Goal: Information Seeking & Learning: Learn about a topic

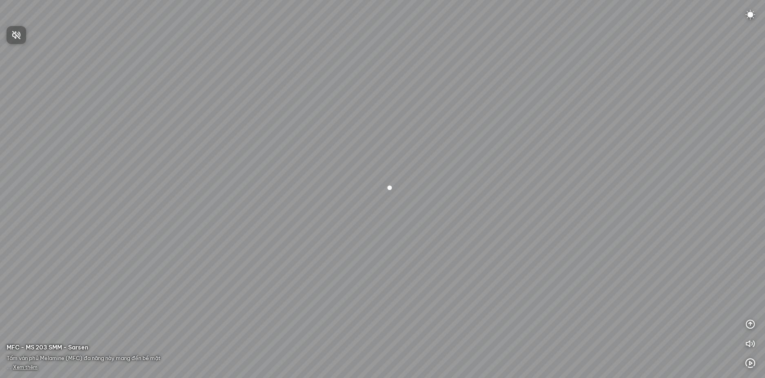
drag, startPoint x: 392, startPoint y: 231, endPoint x: 302, endPoint y: 196, distance: 96.4
click at [302, 196] on div at bounding box center [382, 189] width 765 height 378
drag, startPoint x: 406, startPoint y: 220, endPoint x: 342, endPoint y: 194, distance: 69.6
click at [342, 194] on div at bounding box center [382, 189] width 765 height 378
click at [231, 173] on div at bounding box center [382, 189] width 765 height 378
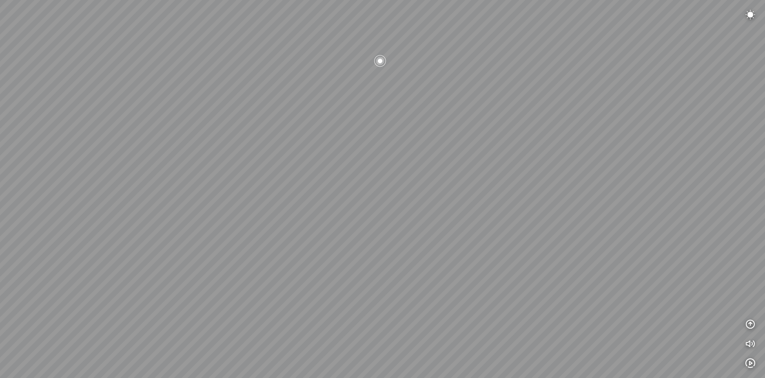
click at [198, 173] on div at bounding box center [382, 189] width 765 height 378
drag, startPoint x: 314, startPoint y: 173, endPoint x: 215, endPoint y: 189, distance: 100.2
click at [216, 189] on div at bounding box center [382, 189] width 765 height 378
drag, startPoint x: 308, startPoint y: 182, endPoint x: 282, endPoint y: 191, distance: 27.1
click at [282, 191] on div at bounding box center [382, 189] width 765 height 378
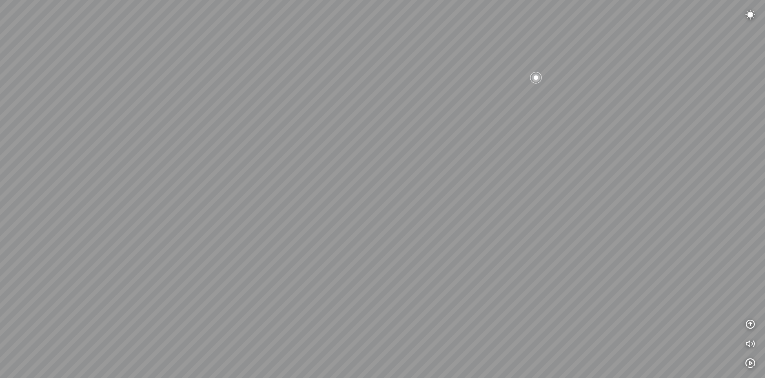
click at [533, 79] on div at bounding box center [536, 78] width 14 height 14
click at [751, 362] on icon "button" at bounding box center [751, 364] width 10 height 10
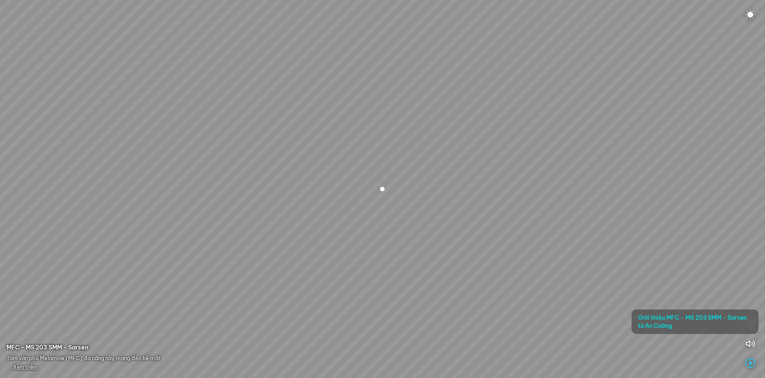
click at [352, 213] on div at bounding box center [382, 189] width 765 height 378
drag, startPoint x: 256, startPoint y: 209, endPoint x: 344, endPoint y: 204, distance: 87.5
click at [344, 203] on div at bounding box center [382, 189] width 765 height 378
click at [386, 195] on div at bounding box center [382, 189] width 765 height 378
drag, startPoint x: 238, startPoint y: 205, endPoint x: 381, endPoint y: 197, distance: 143.1
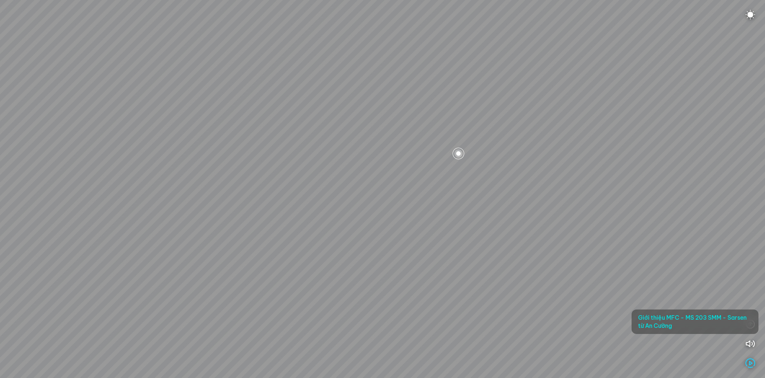
click at [370, 197] on div at bounding box center [382, 189] width 765 height 378
click at [274, 184] on div at bounding box center [382, 189] width 765 height 378
click at [305, 174] on div at bounding box center [382, 189] width 765 height 378
drag, startPoint x: 281, startPoint y: 201, endPoint x: 252, endPoint y: 161, distance: 49.7
click at [253, 161] on div at bounding box center [382, 189] width 765 height 378
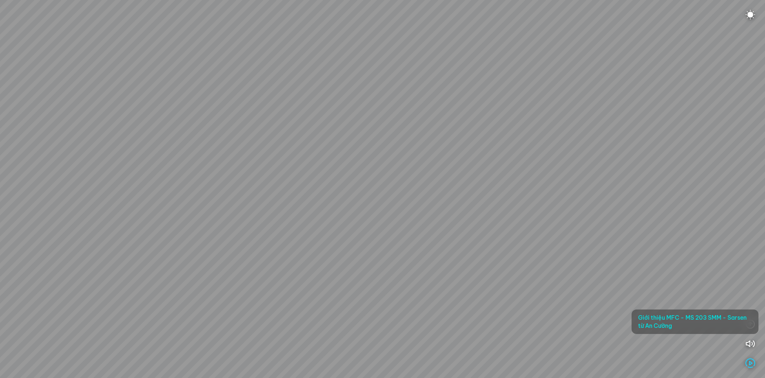
drag, startPoint x: 318, startPoint y: 196, endPoint x: 280, endPoint y: 193, distance: 38.5
click at [280, 193] on div at bounding box center [382, 189] width 765 height 378
drag, startPoint x: 327, startPoint y: 191, endPoint x: 260, endPoint y: 214, distance: 70.3
click at [260, 214] on div at bounding box center [382, 189] width 765 height 378
drag, startPoint x: 277, startPoint y: 200, endPoint x: 277, endPoint y: 214, distance: 13.9
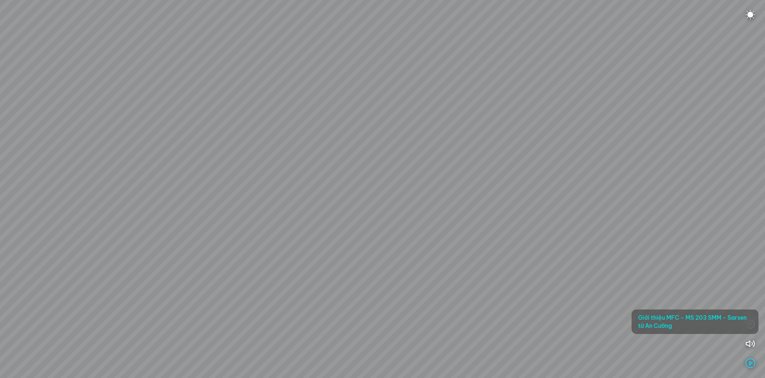
click at [277, 214] on div at bounding box center [382, 189] width 765 height 378
drag, startPoint x: 293, startPoint y: 230, endPoint x: 313, endPoint y: 253, distance: 31.3
click at [313, 253] on div at bounding box center [382, 189] width 765 height 378
drag, startPoint x: 301, startPoint y: 232, endPoint x: 322, endPoint y: 262, distance: 36.1
click at [322, 261] on div at bounding box center [382, 189] width 765 height 378
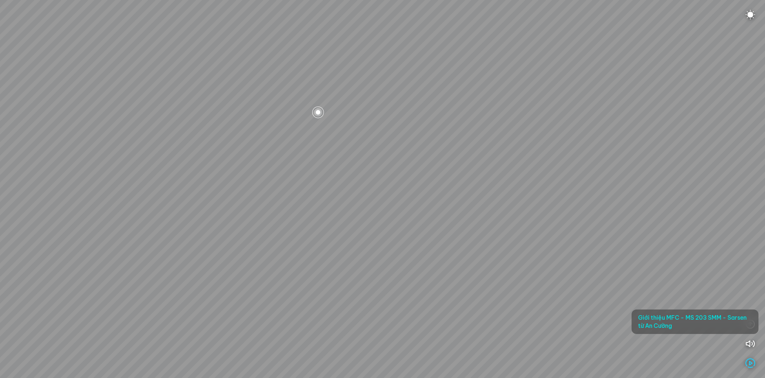
drag, startPoint x: 318, startPoint y: 264, endPoint x: 315, endPoint y: 244, distance: 20.2
click at [315, 245] on div at bounding box center [382, 189] width 765 height 378
drag, startPoint x: 312, startPoint y: 242, endPoint x: 325, endPoint y: 282, distance: 41.3
click at [324, 280] on div at bounding box center [382, 189] width 765 height 378
drag, startPoint x: 309, startPoint y: 250, endPoint x: 248, endPoint y: 151, distance: 116.8
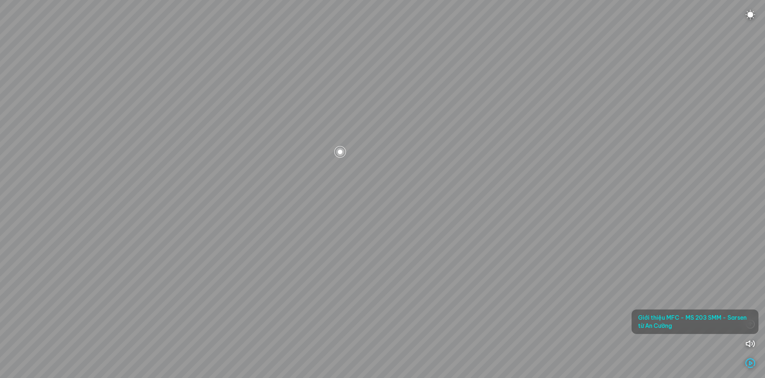
click at [309, 255] on div at bounding box center [382, 189] width 765 height 378
drag, startPoint x: 280, startPoint y: 251, endPoint x: 406, endPoint y: 202, distance: 135.1
click at [396, 205] on div at bounding box center [382, 189] width 765 height 378
drag, startPoint x: 342, startPoint y: 227, endPoint x: 446, endPoint y: 215, distance: 103.9
click at [415, 215] on div at bounding box center [382, 189] width 765 height 378
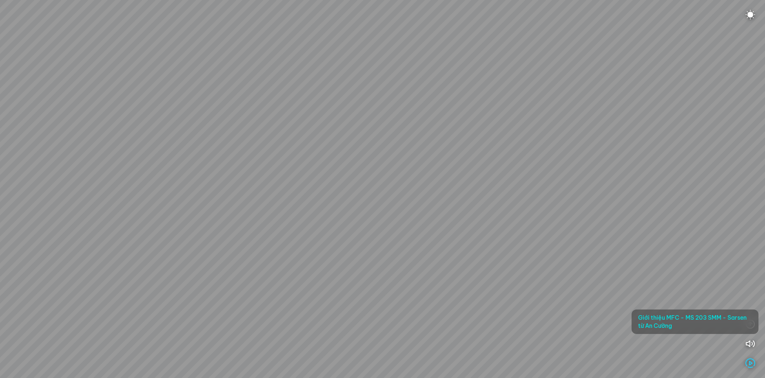
drag, startPoint x: 435, startPoint y: 218, endPoint x: 490, endPoint y: 225, distance: 55.1
click at [486, 225] on div at bounding box center [382, 189] width 765 height 378
drag, startPoint x: 369, startPoint y: 219, endPoint x: 464, endPoint y: 207, distance: 96.3
click at [460, 204] on div at bounding box center [382, 189] width 765 height 378
drag, startPoint x: 392, startPoint y: 215, endPoint x: 398, endPoint y: 203, distance: 12.8
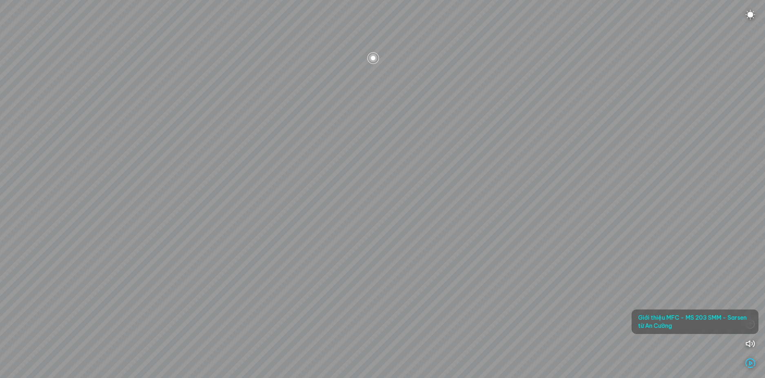
click at [415, 216] on div at bounding box center [382, 189] width 765 height 378
drag, startPoint x: 347, startPoint y: 187, endPoint x: 436, endPoint y: 213, distance: 92.2
click at [429, 212] on div at bounding box center [382, 189] width 765 height 378
drag, startPoint x: 275, startPoint y: 178, endPoint x: 384, endPoint y: 193, distance: 110.1
click at [383, 193] on div at bounding box center [382, 189] width 765 height 378
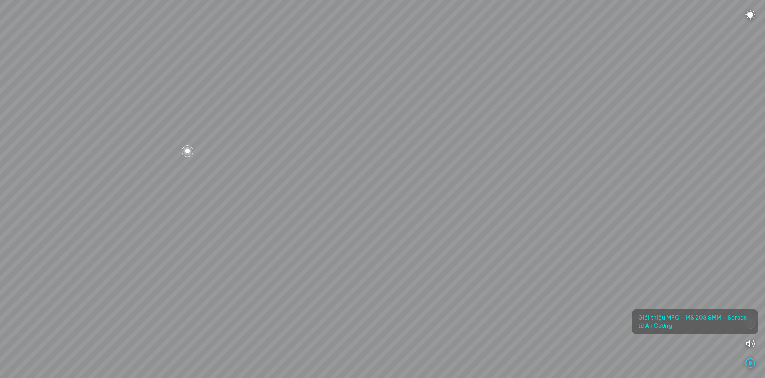
click at [390, 189] on div at bounding box center [382, 189] width 765 height 378
drag, startPoint x: 310, startPoint y: 205, endPoint x: 351, endPoint y: 199, distance: 40.9
click at [366, 184] on div at bounding box center [382, 189] width 765 height 378
drag, startPoint x: 278, startPoint y: 214, endPoint x: 355, endPoint y: 186, distance: 81.9
click at [347, 187] on div at bounding box center [382, 189] width 765 height 378
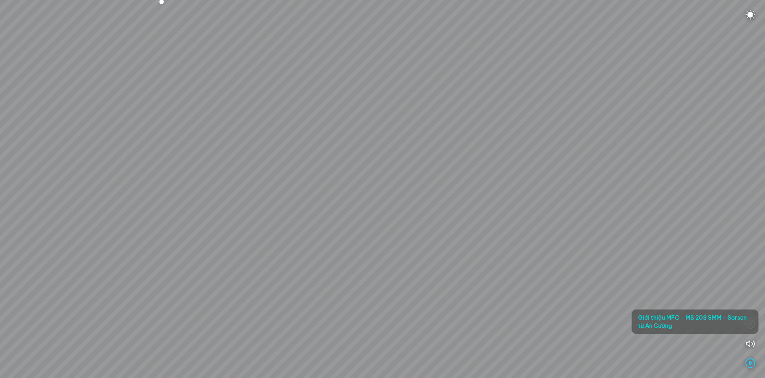
drag, startPoint x: 239, startPoint y: 215, endPoint x: 371, endPoint y: 198, distance: 132.5
click at [354, 198] on div at bounding box center [382, 189] width 765 height 378
click at [385, 204] on div at bounding box center [382, 189] width 765 height 378
drag, startPoint x: 306, startPoint y: 221, endPoint x: 380, endPoint y: 263, distance: 85.3
click at [406, 216] on div at bounding box center [382, 189] width 765 height 378
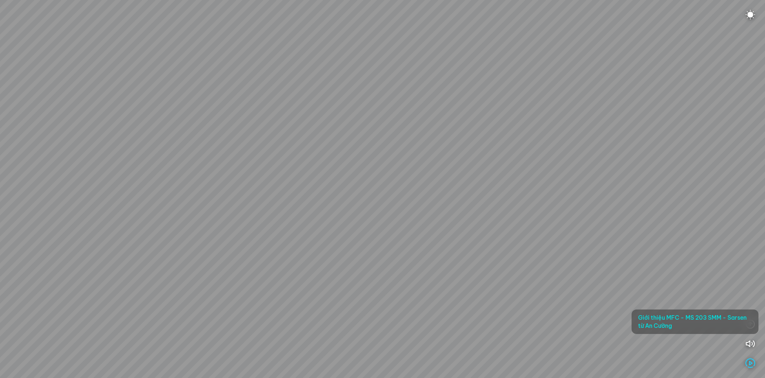
click at [360, 285] on div at bounding box center [382, 189] width 765 height 378
click at [377, 287] on div at bounding box center [382, 189] width 765 height 378
drag, startPoint x: 282, startPoint y: 260, endPoint x: 350, endPoint y: 260, distance: 67.7
click at [344, 260] on div at bounding box center [382, 189] width 765 height 378
click at [338, 239] on div at bounding box center [382, 189] width 765 height 378
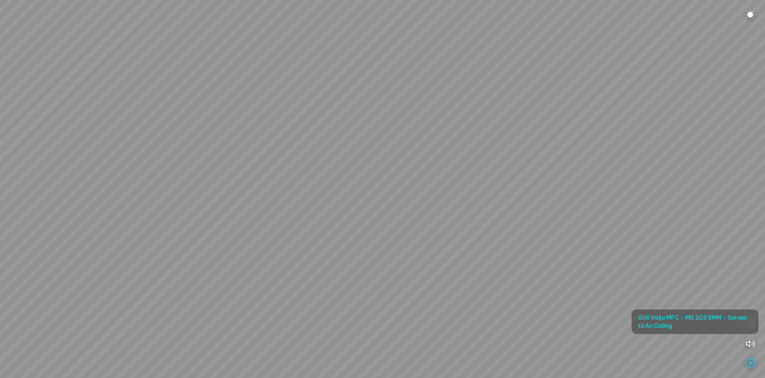
drag, startPoint x: 333, startPoint y: 241, endPoint x: 251, endPoint y: 261, distance: 84.0
click at [251, 261] on div at bounding box center [382, 189] width 765 height 378
click at [313, 294] on div at bounding box center [382, 189] width 765 height 378
drag, startPoint x: 335, startPoint y: 239, endPoint x: 303, endPoint y: 298, distance: 66.3
click at [302, 296] on div at bounding box center [382, 189] width 765 height 378
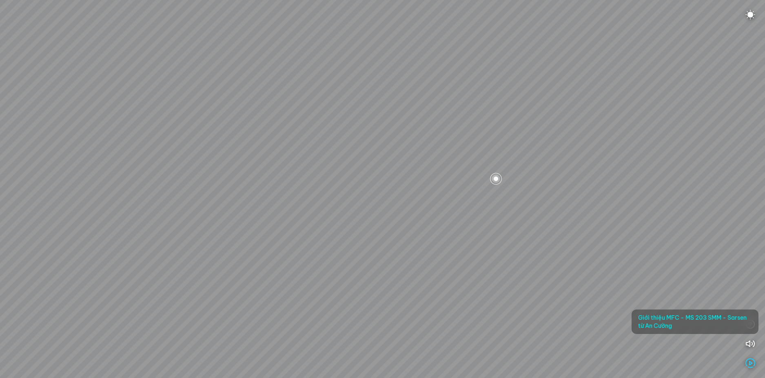
drag, startPoint x: 337, startPoint y: 277, endPoint x: 433, endPoint y: 277, distance: 96.7
click at [422, 276] on div at bounding box center [382, 189] width 765 height 378
drag
click at [409, 269] on div at bounding box center [382, 189] width 765 height 378
click at [409, 255] on div at bounding box center [382, 189] width 765 height 378
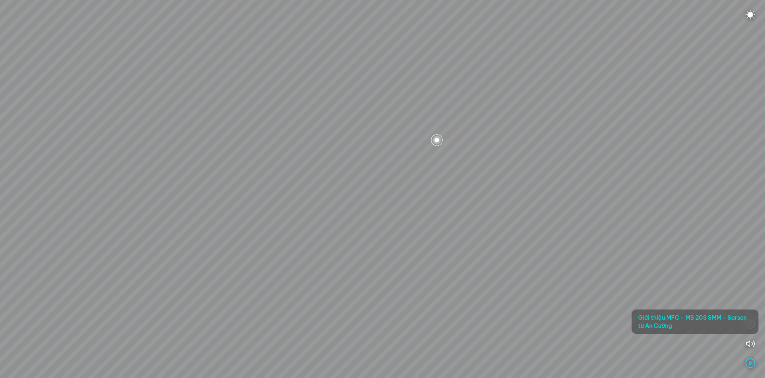
click at [465, 258] on div at bounding box center [382, 189] width 765 height 378
click at [374, 228] on div at bounding box center [382, 189] width 765 height 378
drag, startPoint x: 430, startPoint y: 273, endPoint x: 358, endPoint y: 237, distance: 81.0
click at [357, 238] on div at bounding box center [382, 189] width 765 height 378
drag, startPoint x: 398, startPoint y: 235, endPoint x: 333, endPoint y: 240, distance: 65.0
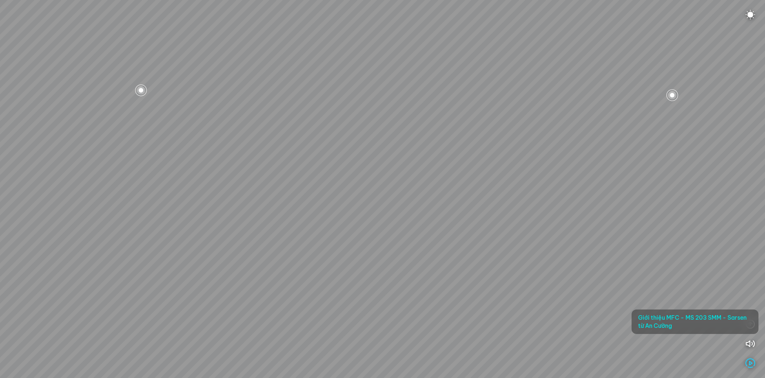
click at [334, 239] on div at bounding box center [382, 189] width 765 height 378
drag, startPoint x: 385, startPoint y: 226, endPoint x: 304, endPoint y: 236, distance: 82.2
click at [304, 235] on div at bounding box center [382, 189] width 765 height 378
drag, startPoint x: 364, startPoint y: 254, endPoint x: 364, endPoint y: 280, distance: 25.7
click at [364, 280] on div at bounding box center [382, 189] width 765 height 378
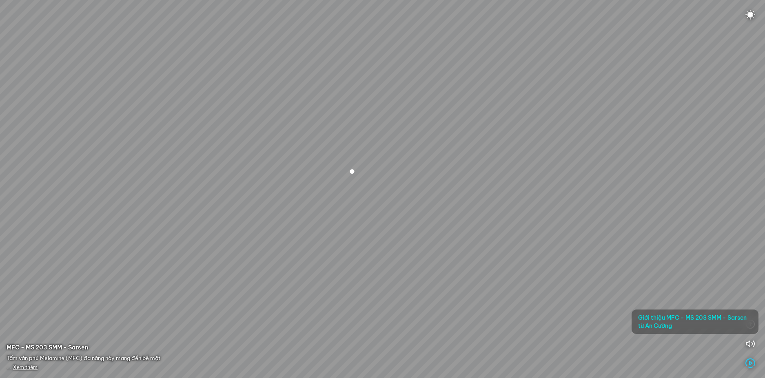
drag, startPoint x: 395, startPoint y: 262, endPoint x: 417, endPoint y: 259, distance: 22.3
click at [417, 258] on div at bounding box center [382, 189] width 765 height 378
drag, startPoint x: 375, startPoint y: 257, endPoint x: 438, endPoint y: 257, distance: 62.9
click at [438, 257] on div at bounding box center [382, 189] width 765 height 378
drag, startPoint x: 369, startPoint y: 258, endPoint x: 461, endPoint y: 258, distance: 91.4
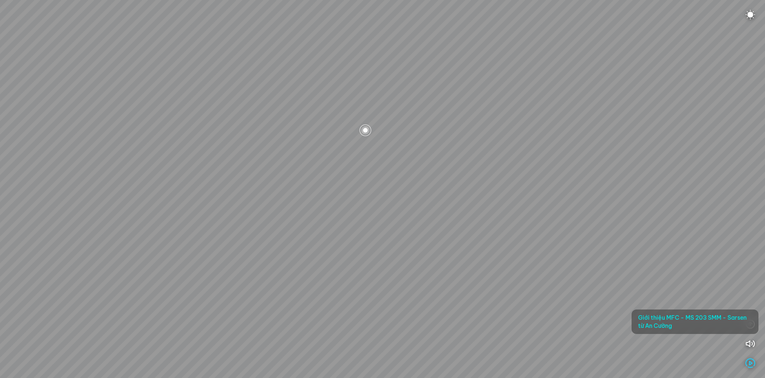
click at [452, 258] on div at bounding box center [382, 189] width 765 height 378
drag, startPoint x: 441, startPoint y: 266, endPoint x: 481, endPoint y: 266, distance: 40.0
click at [477, 266] on div at bounding box center [382, 189] width 765 height 378
click at [455, 228] on div at bounding box center [382, 189] width 765 height 378
drag, startPoint x: 331, startPoint y: 250, endPoint x: 453, endPoint y: 239, distance: 122.5
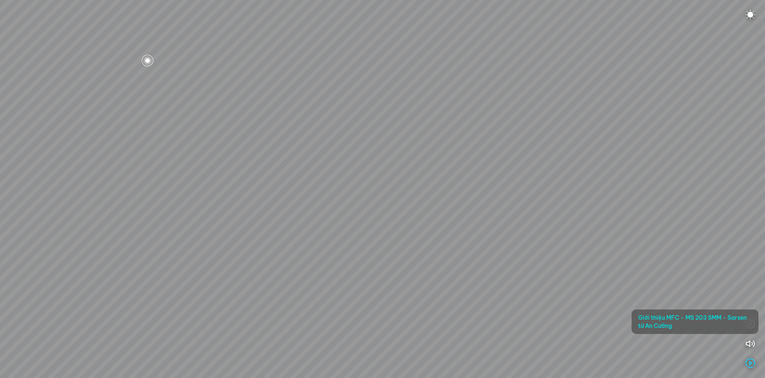
click at [438, 230] on div at bounding box center [382, 189] width 765 height 378
drag, startPoint x: 407, startPoint y: 260, endPoint x: 427, endPoint y: 266, distance: 21.0
click at [427, 266] on div at bounding box center [382, 189] width 765 height 378
drag, startPoint x: 334, startPoint y: 243, endPoint x: 459, endPoint y: 243, distance: 124.9
click at [456, 243] on div at bounding box center [382, 189] width 765 height 378
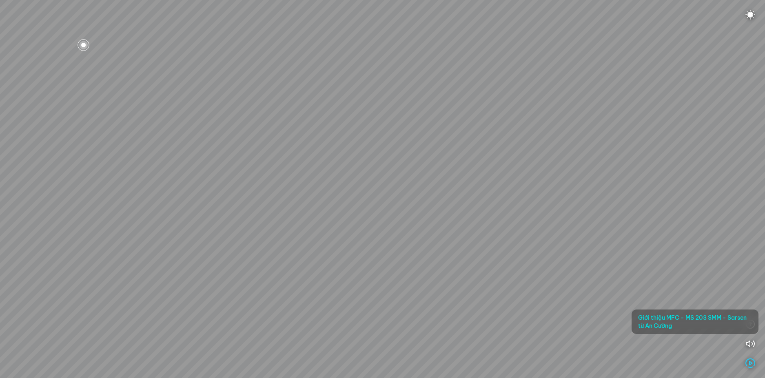
drag, startPoint x: 309, startPoint y: 231, endPoint x: 469, endPoint y: 243, distance: 160.5
click at [469, 243] on div at bounding box center [382, 189] width 765 height 378
drag, startPoint x: 382, startPoint y: 233, endPoint x: 440, endPoint y: 234, distance: 58.4
click at [433, 233] on div at bounding box center [382, 189] width 765 height 378
drag, startPoint x: 389, startPoint y: 237, endPoint x: 431, endPoint y: 254, distance: 45.0
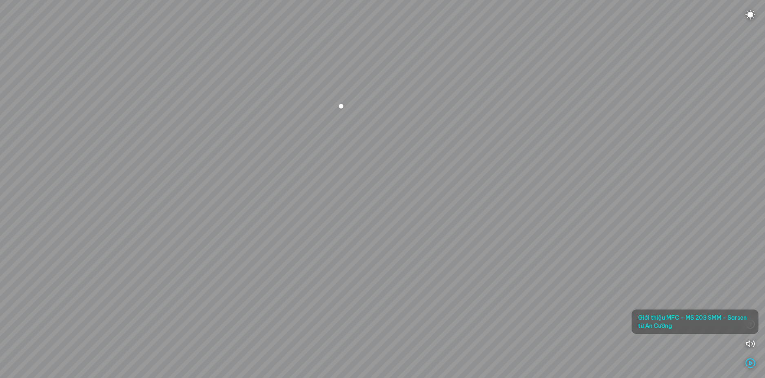
click at [431, 254] on div at bounding box center [382, 189] width 765 height 378
click at [414, 251] on div at bounding box center [382, 189] width 765 height 378
drag, startPoint x: 412, startPoint y: 258, endPoint x: 360, endPoint y: 269, distance: 53.3
click at [363, 269] on div at bounding box center [382, 189] width 765 height 378
drag, startPoint x: 448, startPoint y: 263, endPoint x: 331, endPoint y: 246, distance: 118.3
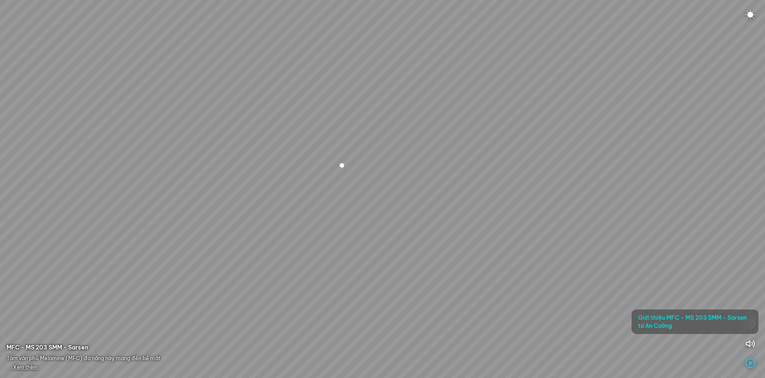
click at [344, 248] on div at bounding box center [382, 189] width 765 height 378
drag, startPoint x: 405, startPoint y: 258, endPoint x: 282, endPoint y: 230, distance: 126.4
click at [278, 230] on div at bounding box center [382, 189] width 765 height 378
drag, startPoint x: 342, startPoint y: 234, endPoint x: 444, endPoint y: 242, distance: 102.3
click at [436, 241] on div at bounding box center [382, 189] width 765 height 378
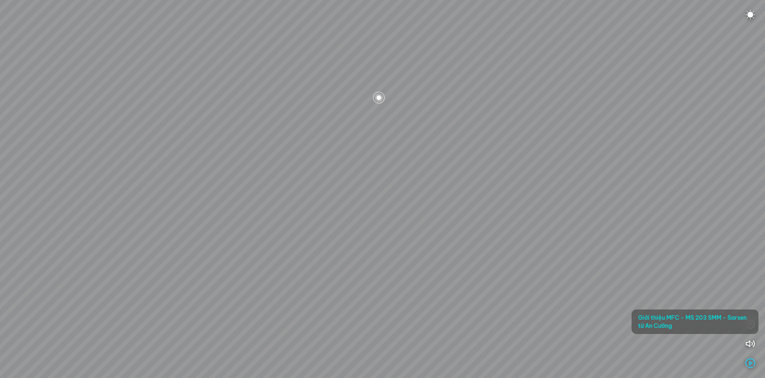
drag, startPoint x: 376, startPoint y: 228, endPoint x: 439, endPoint y: 242, distance: 64.0
click at [436, 241] on div at bounding box center [382, 189] width 765 height 378
drag, startPoint x: 418, startPoint y: 238, endPoint x: 470, endPoint y: 263, distance: 58.1
click at [469, 263] on div at bounding box center [382, 189] width 765 height 378
drag, startPoint x: 344, startPoint y: 227, endPoint x: 434, endPoint y: 229, distance: 89.4
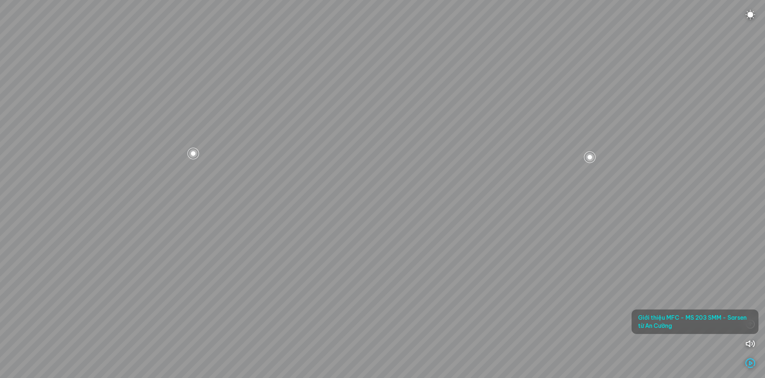
click at [422, 229] on div at bounding box center [382, 189] width 765 height 378
click at [472, 236] on div at bounding box center [382, 189] width 765 height 378
drag, startPoint x: 360, startPoint y: 226, endPoint x: 446, endPoint y: 221, distance: 85.8
click at [420, 221] on div at bounding box center [382, 189] width 765 height 378
drag, startPoint x: 427, startPoint y: 225, endPoint x: 485, endPoint y: 225, distance: 58.4
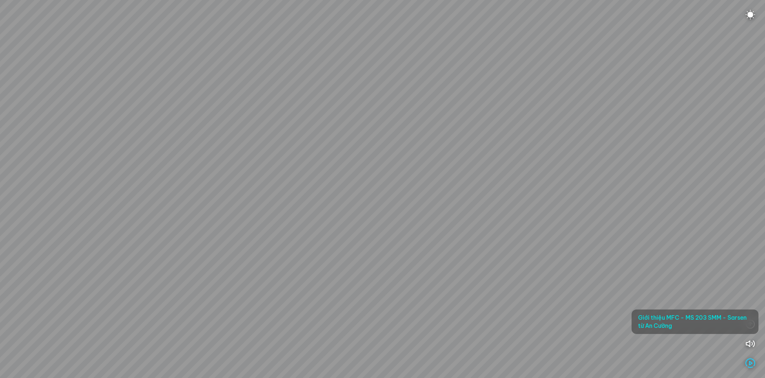
click at [478, 225] on div at bounding box center [382, 189] width 765 height 378
drag, startPoint x: 374, startPoint y: 215, endPoint x: 437, endPoint y: 217, distance: 63.3
click at [427, 216] on div at bounding box center [382, 189] width 765 height 378
drag, startPoint x: 376, startPoint y: 214, endPoint x: 437, endPoint y: 213, distance: 60.4
click at [434, 213] on div at bounding box center [382, 189] width 765 height 378
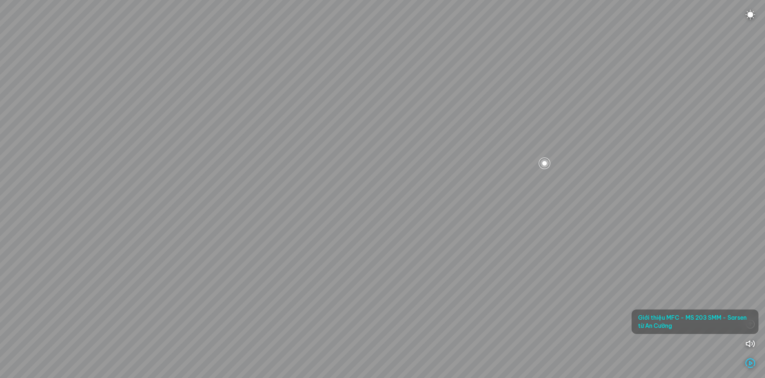
drag, startPoint x: 353, startPoint y: 212, endPoint x: 454, endPoint y: 212, distance: 100.4
click at [450, 212] on div at bounding box center [382, 189] width 765 height 378
drag, startPoint x: 445, startPoint y: 217, endPoint x: 391, endPoint y: 243, distance: 60.6
click at [391, 243] on div at bounding box center [382, 189] width 765 height 378
drag, startPoint x: 406, startPoint y: 244, endPoint x: 369, endPoint y: 243, distance: 37.2
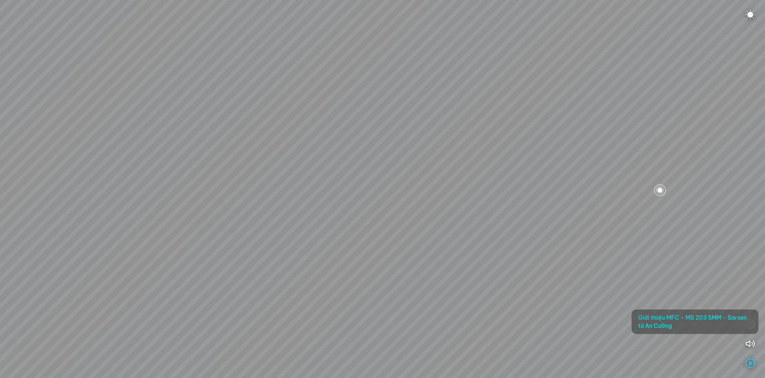
click at [369, 243] on div at bounding box center [382, 189] width 765 height 378
drag, startPoint x: 417, startPoint y: 248, endPoint x: 370, endPoint y: 249, distance: 47.3
click at [370, 249] on div at bounding box center [382, 189] width 765 height 378
drag, startPoint x: 395, startPoint y: 253, endPoint x: 348, endPoint y: 250, distance: 46.6
click at [349, 250] on div at bounding box center [382, 189] width 765 height 378
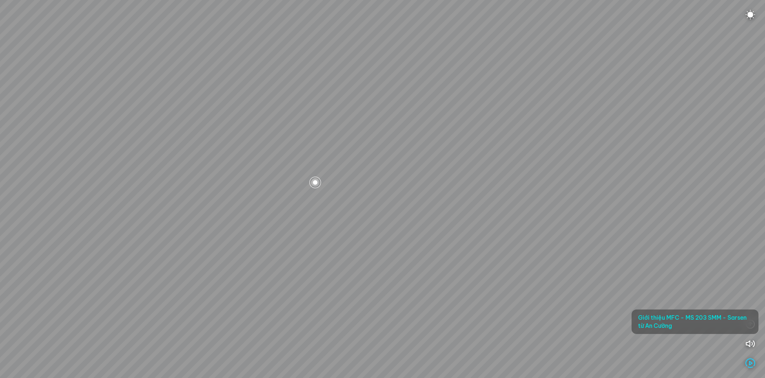
click at [358, 250] on div at bounding box center [382, 189] width 765 height 378
click at [328, 240] on div at bounding box center [382, 189] width 765 height 378
click at [343, 246] on div at bounding box center [382, 189] width 765 height 378
click at [351, 246] on div at bounding box center [382, 189] width 765 height 378
click at [402, 198] on div at bounding box center [382, 189] width 765 height 378
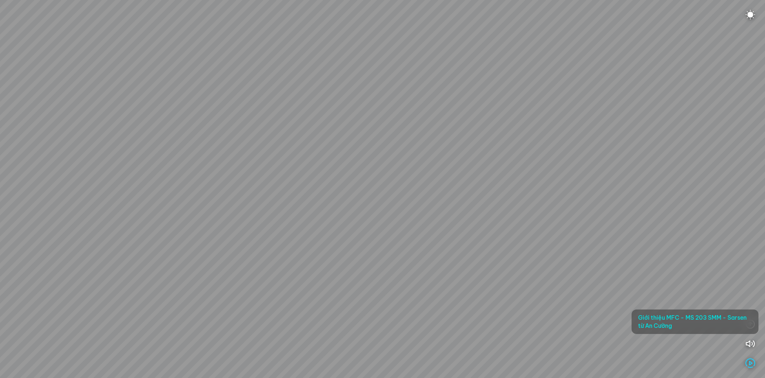
click at [364, 190] on div at bounding box center [382, 189] width 765 height 378
click at [435, 220] on div at bounding box center [382, 189] width 765 height 378
click at [466, 212] on div at bounding box center [382, 189] width 765 height 378
click at [442, 190] on div at bounding box center [382, 189] width 765 height 378
click at [407, 189] on div at bounding box center [382, 189] width 765 height 378
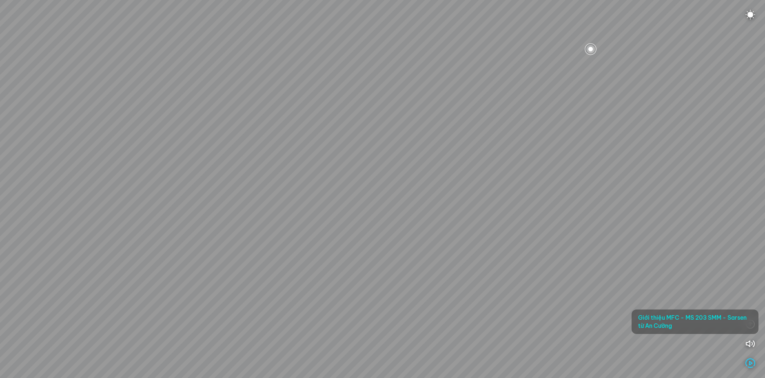
click at [431, 227] on div at bounding box center [382, 189] width 765 height 378
click at [448, 228] on div at bounding box center [382, 189] width 765 height 378
click at [471, 231] on div at bounding box center [382, 189] width 765 height 378
click at [375, 222] on div at bounding box center [382, 189] width 765 height 378
click at [508, 147] on div at bounding box center [507, 146] width 14 height 14
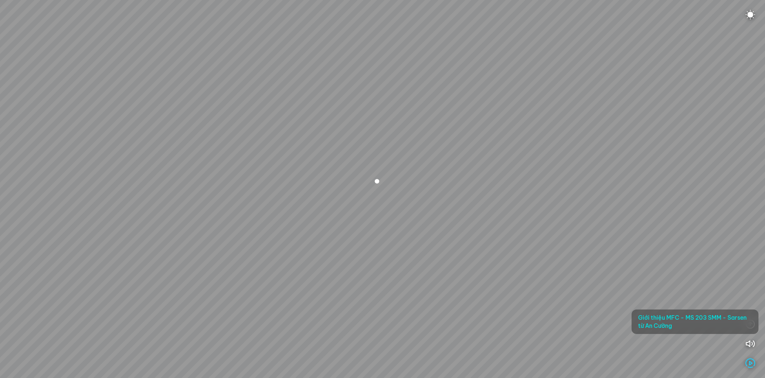
drag, startPoint x: 432, startPoint y: 231, endPoint x: 412, endPoint y: 204, distance: 33.5
click at [412, 204] on div at bounding box center [382, 189] width 765 height 378
drag, startPoint x: 348, startPoint y: 207, endPoint x: 451, endPoint y: 205, distance: 102.9
click at [462, 200] on div at bounding box center [382, 189] width 765 height 378
drag, startPoint x: 299, startPoint y: 207, endPoint x: 422, endPoint y: 184, distance: 125.4
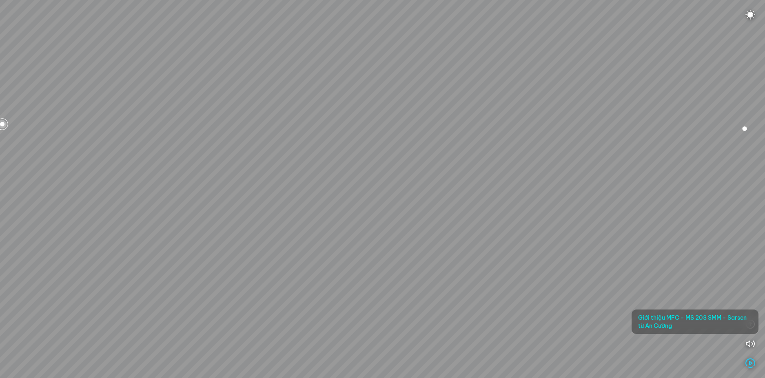
click at [404, 189] on div at bounding box center [382, 189] width 765 height 378
drag, startPoint x: 406, startPoint y: 205, endPoint x: 422, endPoint y: 205, distance: 15.1
click at [422, 205] on div at bounding box center [382, 189] width 765 height 378
drag, startPoint x: 404, startPoint y: 200, endPoint x: 448, endPoint y: 202, distance: 43.7
click at [446, 202] on div at bounding box center [382, 189] width 765 height 378
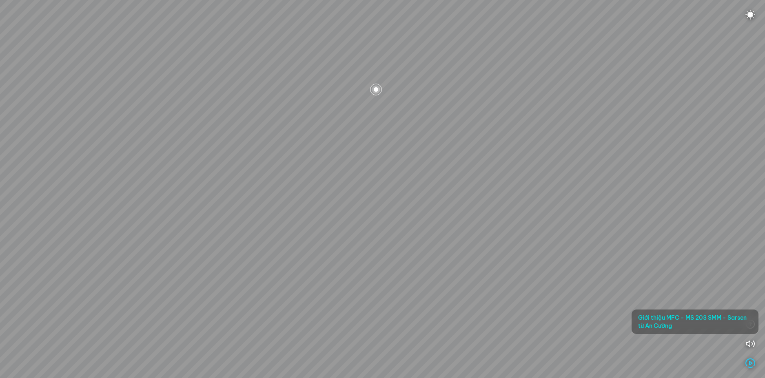
drag, startPoint x: 341, startPoint y: 191, endPoint x: 426, endPoint y: 185, distance: 85.1
click at [417, 185] on div at bounding box center [382, 189] width 765 height 378
drag, startPoint x: 395, startPoint y: 190, endPoint x: 367, endPoint y: 221, distance: 41.3
click at [368, 220] on div at bounding box center [382, 189] width 765 height 378
drag, startPoint x: 383, startPoint y: 206, endPoint x: 336, endPoint y: 206, distance: 46.9
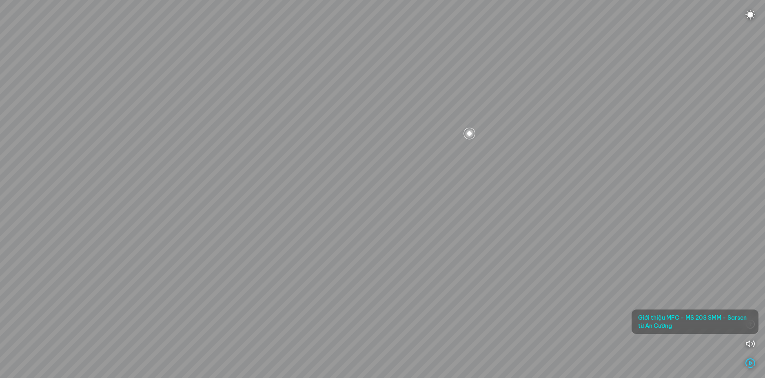
click at [336, 206] on div at bounding box center [382, 189] width 765 height 378
drag, startPoint x: 358, startPoint y: 191, endPoint x: 362, endPoint y: 208, distance: 17.6
click at [362, 208] on div at bounding box center [382, 189] width 765 height 378
drag, startPoint x: 364, startPoint y: 186, endPoint x: 381, endPoint y: 198, distance: 20.7
click at [381, 198] on div at bounding box center [382, 189] width 765 height 378
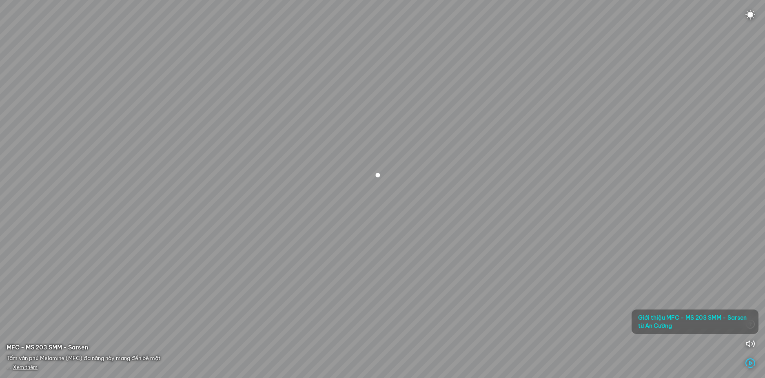
click at [380, 173] on div at bounding box center [378, 175] width 14 height 14
drag, startPoint x: 391, startPoint y: 175, endPoint x: 438, endPoint y: 159, distance: 49.6
click at [435, 160] on div at bounding box center [382, 189] width 765 height 378
click at [475, 159] on div at bounding box center [477, 159] width 14 height 14
drag, startPoint x: 434, startPoint y: 166, endPoint x: 511, endPoint y: 145, distance: 79.8
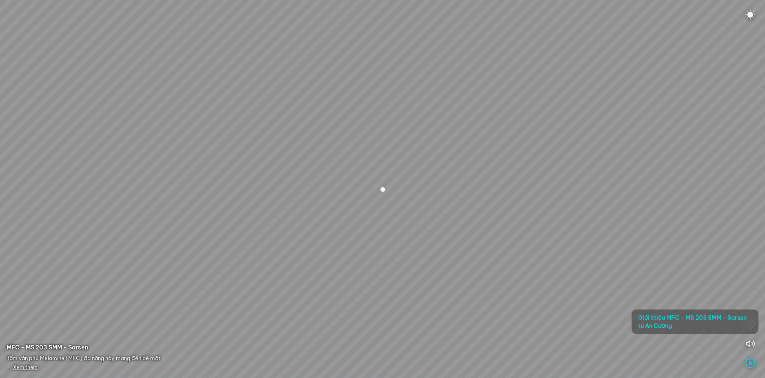
click at [504, 148] on div at bounding box center [382, 189] width 765 height 378
drag, startPoint x: 437, startPoint y: 164, endPoint x: 560, endPoint y: 157, distance: 123.9
click at [555, 158] on div at bounding box center [382, 189] width 765 height 378
drag, startPoint x: 358, startPoint y: 161, endPoint x: 478, endPoint y: 152, distance: 120.4
click at [472, 152] on div at bounding box center [382, 189] width 765 height 378
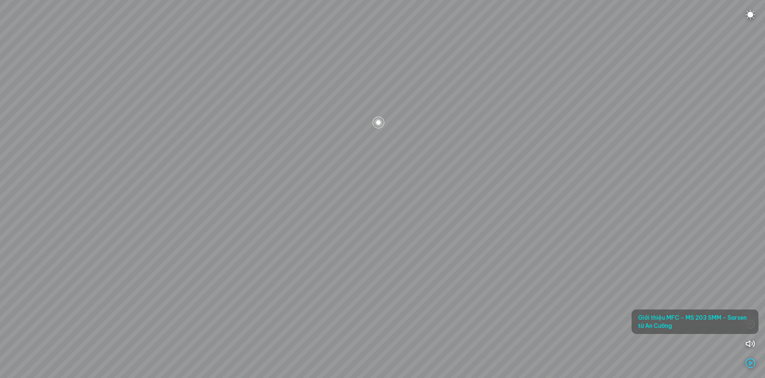
drag, startPoint x: 428, startPoint y: 167, endPoint x: 517, endPoint y: 163, distance: 89.4
click at [521, 160] on div at bounding box center [382, 189] width 765 height 378
click at [504, 165] on div at bounding box center [382, 189] width 765 height 378
drag, startPoint x: 358, startPoint y: 167, endPoint x: 330, endPoint y: 168, distance: 28.6
click at [449, 165] on div at bounding box center [382, 189] width 765 height 378
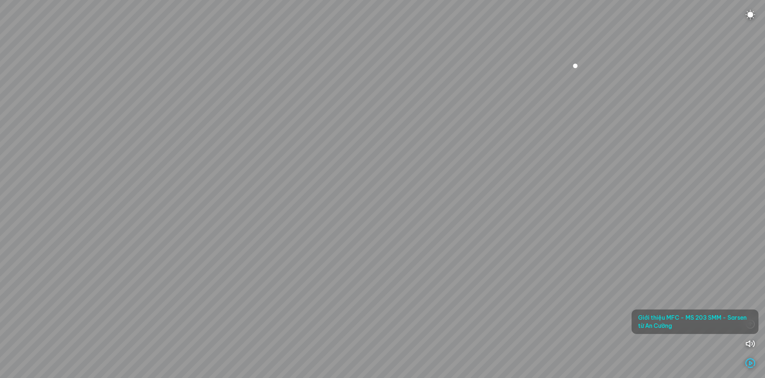
click at [621, 213] on div at bounding box center [382, 189] width 765 height 378
drag, startPoint x: 445, startPoint y: 196, endPoint x: 491, endPoint y: 192, distance: 46.7
click at [489, 192] on div at bounding box center [382, 189] width 765 height 378
drag, startPoint x: 437, startPoint y: 194, endPoint x: 431, endPoint y: 196, distance: 6.2
click at [497, 186] on div at bounding box center [382, 189] width 765 height 378
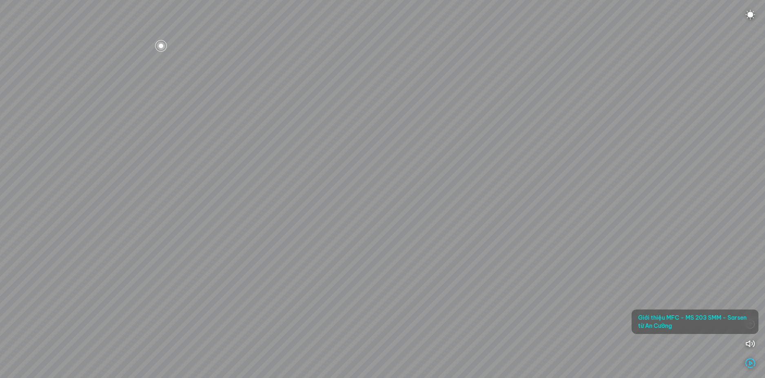
click at [491, 228] on div at bounding box center [382, 189] width 765 height 378
drag, startPoint x: 376, startPoint y: 211, endPoint x: 490, endPoint y: 211, distance: 113.9
click at [489, 211] on div at bounding box center [382, 189] width 765 height 378
drag, startPoint x: 410, startPoint y: 211, endPoint x: 515, endPoint y: 213, distance: 105.3
click at [510, 213] on div at bounding box center [382, 189] width 765 height 378
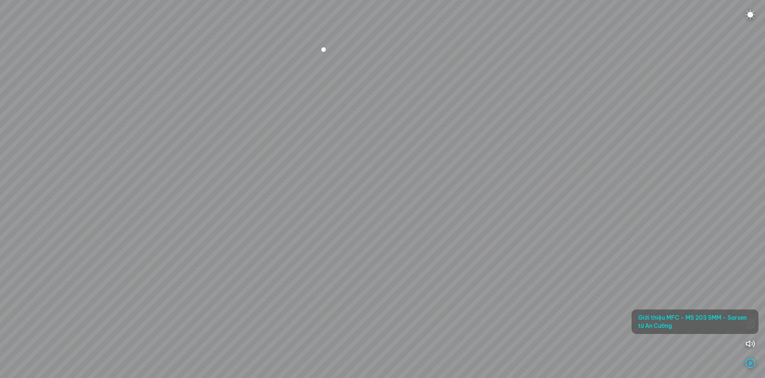
drag, startPoint x: 472, startPoint y: 228, endPoint x: 482, endPoint y: 233, distance: 11.0
click at [482, 233] on div at bounding box center [382, 189] width 765 height 378
click at [467, 240] on div at bounding box center [382, 189] width 765 height 378
drag, startPoint x: 452, startPoint y: 178, endPoint x: 409, endPoint y: 173, distance: 43.5
drag, startPoint x: 418, startPoint y: 161, endPoint x: 525, endPoint y: 187, distance: 109.9
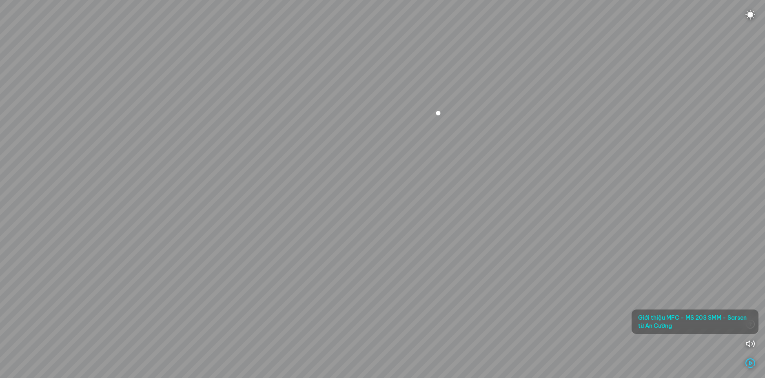
click at [521, 184] on div at bounding box center [382, 189] width 765 height 378
drag, startPoint x: 458, startPoint y: 193, endPoint x: 519, endPoint y: 178, distance: 62.6
click at [513, 180] on div at bounding box center [382, 189] width 765 height 378
drag, startPoint x: 460, startPoint y: 198, endPoint x: 549, endPoint y: 186, distance: 90.3
click at [540, 187] on div at bounding box center [382, 189] width 765 height 378
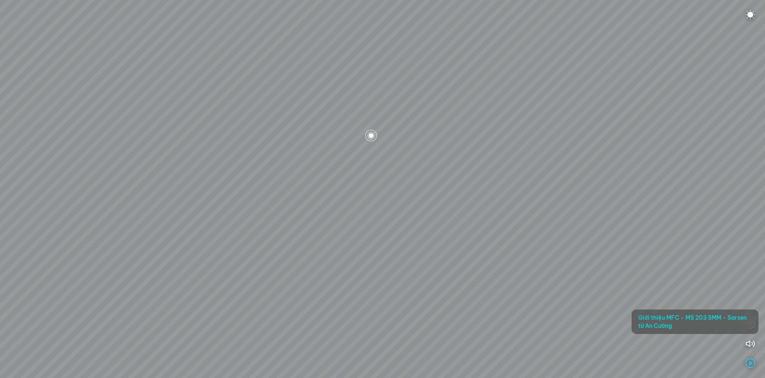
drag, startPoint x: 480, startPoint y: 191, endPoint x: 541, endPoint y: 191, distance: 61.2
click at [531, 191] on div at bounding box center [382, 189] width 765 height 378
drag, startPoint x: 445, startPoint y: 183, endPoint x: 519, endPoint y: 189, distance: 74.1
click at [519, 189] on div at bounding box center [382, 189] width 765 height 378
drag, startPoint x: 420, startPoint y: 179, endPoint x: 480, endPoint y: 180, distance: 60.4
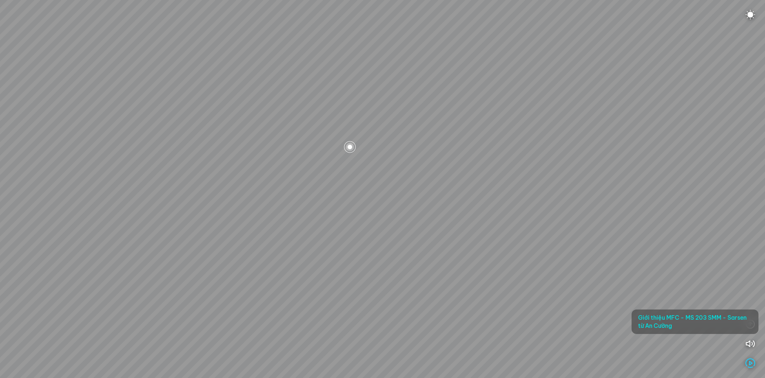
click at [480, 180] on div at bounding box center [382, 189] width 765 height 378
drag, startPoint x: 447, startPoint y: 181, endPoint x: 524, endPoint y: 195, distance: 78.9
click at [519, 195] on div at bounding box center [382, 189] width 765 height 378
drag, startPoint x: 432, startPoint y: 199, endPoint x: 467, endPoint y: 198, distance: 35.1
click at [467, 199] on div at bounding box center [382, 189] width 765 height 378
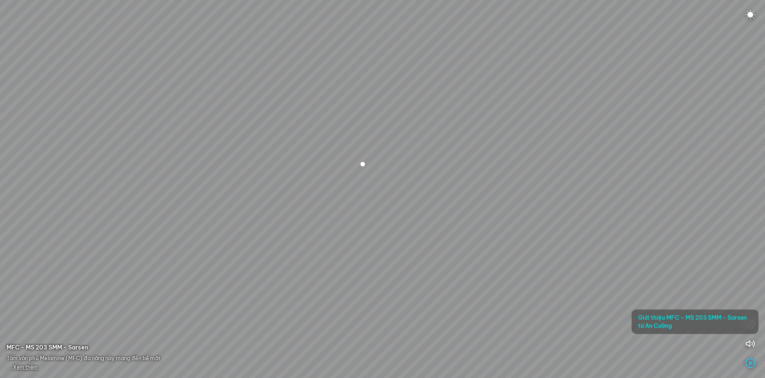
drag, startPoint x: 467, startPoint y: 198, endPoint x: 488, endPoint y: 173, distance: 32.8
click at [484, 177] on div at bounding box center [382, 189] width 765 height 378
click at [429, 142] on div at bounding box center [382, 189] width 765 height 378
drag, startPoint x: 442, startPoint y: 193, endPoint x: 360, endPoint y: 176, distance: 83.3
click at [373, 177] on div at bounding box center [382, 189] width 765 height 378
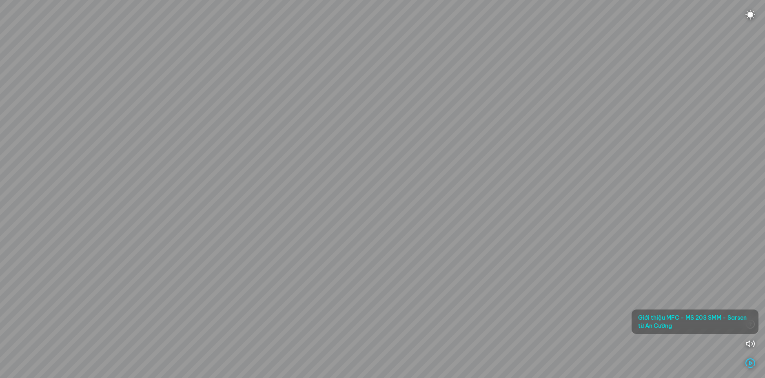
drag, startPoint x: 473, startPoint y: 217, endPoint x: 527, endPoint y: 256, distance: 67.2
click at [527, 256] on div at bounding box center [382, 189] width 765 height 378
drag, startPoint x: 497, startPoint y: 238, endPoint x: 576, endPoint y: 258, distance: 81.9
click at [571, 258] on div at bounding box center [382, 189] width 765 height 378
drag, startPoint x: 535, startPoint y: 264, endPoint x: 544, endPoint y: 267, distance: 10.5
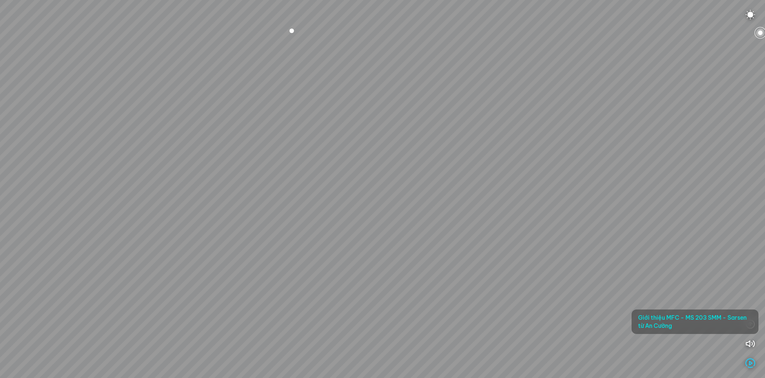
click at [544, 267] on div at bounding box center [382, 189] width 765 height 378
drag, startPoint x: 532, startPoint y: 264, endPoint x: 536, endPoint y: 272, distance: 9.3
click at [536, 272] on div at bounding box center [382, 189] width 765 height 378
click at [482, 230] on div at bounding box center [382, 189] width 765 height 378
drag, startPoint x: 406, startPoint y: 150, endPoint x: 495, endPoint y: 127, distance: 92.5
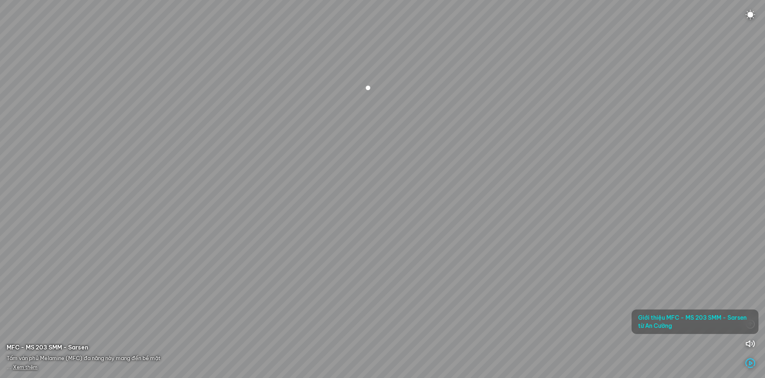
click at [479, 129] on div at bounding box center [382, 189] width 765 height 378
drag, startPoint x: 337, startPoint y: 152, endPoint x: 389, endPoint y: 131, distance: 55.6
click at [382, 132] on div at bounding box center [382, 189] width 765 height 378
drag, startPoint x: 269, startPoint y: 145, endPoint x: 413, endPoint y: 146, distance: 144.9
click at [385, 140] on div at bounding box center [382, 189] width 765 height 378
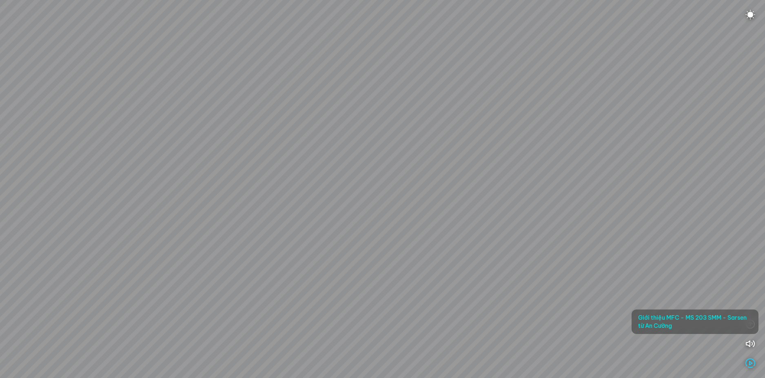
drag, startPoint x: 407, startPoint y: 157, endPoint x: 444, endPoint y: 162, distance: 37.4
click at [437, 160] on div at bounding box center [382, 189] width 765 height 378
drag, startPoint x: 421, startPoint y: 174, endPoint x: 422, endPoint y: 180, distance: 6.6
click at [443, 180] on div at bounding box center [382, 189] width 765 height 378
drag, startPoint x: 376, startPoint y: 169, endPoint x: 509, endPoint y: 223, distance: 142.8
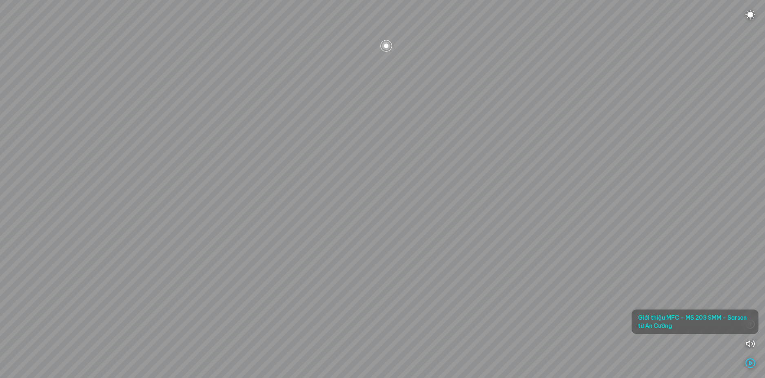
click at [539, 223] on div at bounding box center [382, 189] width 765 height 378
drag, startPoint x: 428, startPoint y: 205, endPoint x: 500, endPoint y: 209, distance: 72.7
click at [500, 208] on div at bounding box center [382, 189] width 765 height 378
drag, startPoint x: 432, startPoint y: 200, endPoint x: 486, endPoint y: 195, distance: 54.4
click at [480, 197] on div at bounding box center [382, 189] width 765 height 378
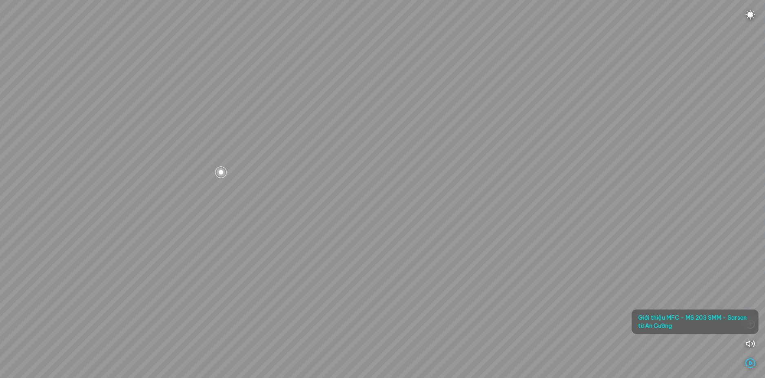
drag, startPoint x: 483, startPoint y: 198, endPoint x: 518, endPoint y: 200, distance: 35.2
click at [515, 200] on div at bounding box center [382, 189] width 765 height 378
drag, startPoint x: 451, startPoint y: 198, endPoint x: 506, endPoint y: 202, distance: 55.2
click at [502, 202] on div at bounding box center [382, 189] width 765 height 378
drag, startPoint x: 507, startPoint y: 202, endPoint x: 480, endPoint y: 178, distance: 36.4
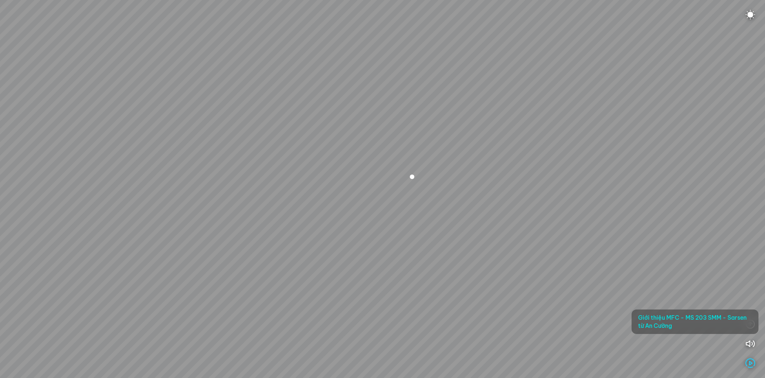
click at [484, 182] on div at bounding box center [382, 189] width 765 height 378
drag, startPoint x: 360, startPoint y: 163, endPoint x: 306, endPoint y: 155, distance: 53.6
click at [310, 155] on div at bounding box center [382, 189] width 765 height 378
drag, startPoint x: 360, startPoint y: 162, endPoint x: 361, endPoint y: 210, distance: 47.8
click at [361, 210] on div at bounding box center [382, 189] width 765 height 378
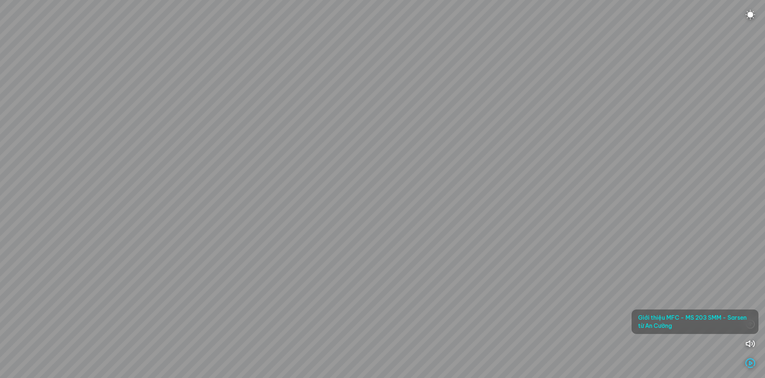
drag, startPoint x: 361, startPoint y: 210, endPoint x: 482, endPoint y: 207, distance: 120.8
click at [469, 209] on div at bounding box center [382, 189] width 765 height 378
drag, startPoint x: 385, startPoint y: 196, endPoint x: 516, endPoint y: 193, distance: 131.0
click at [489, 193] on div at bounding box center [382, 189] width 765 height 378
drag, startPoint x: 386, startPoint y: 195, endPoint x: 481, endPoint y: 191, distance: 95.6
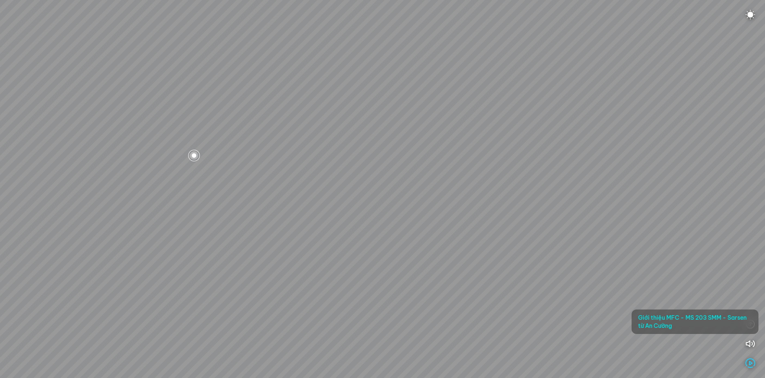
click at [461, 191] on div at bounding box center [382, 189] width 765 height 378
drag, startPoint x: 459, startPoint y: 191, endPoint x: 537, endPoint y: 191, distance: 78.0
click at [505, 191] on div at bounding box center [382, 189] width 765 height 378
drag, startPoint x: 318, startPoint y: 226, endPoint x: 274, endPoint y: 193, distance: 54.8
click at [275, 193] on div at bounding box center [382, 189] width 765 height 378
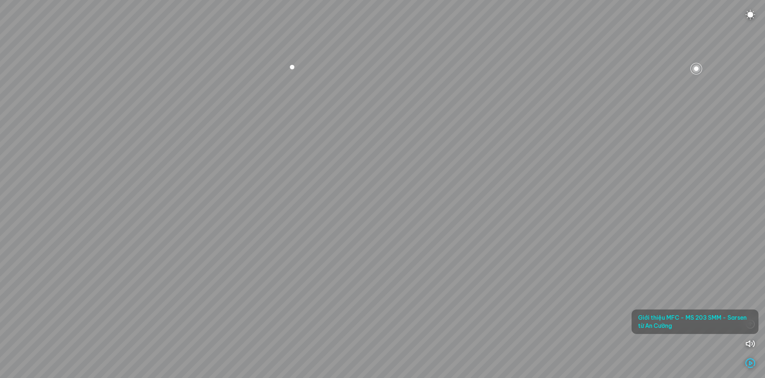
drag, startPoint x: 302, startPoint y: 200, endPoint x: 267, endPoint y: 200, distance: 35.9
click at [267, 200] on div at bounding box center [382, 189] width 765 height 378
drag, startPoint x: 280, startPoint y: 203, endPoint x: 293, endPoint y: 232, distance: 31.6
click at [291, 230] on div at bounding box center [382, 189] width 765 height 378
drag, startPoint x: 297, startPoint y: 224, endPoint x: 403, endPoint y: 241, distance: 107.8
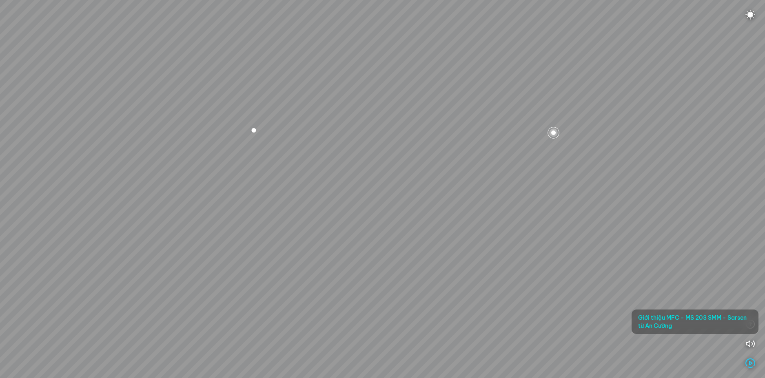
click at [389, 241] on div at bounding box center [382, 189] width 765 height 378
drag, startPoint x: 349, startPoint y: 240, endPoint x: 315, endPoint y: 220, distance: 38.4
click at [315, 220] on div at bounding box center [382, 189] width 765 height 378
drag, startPoint x: 337, startPoint y: 221, endPoint x: 328, endPoint y: 258, distance: 38.5
click at [328, 258] on div at bounding box center [382, 189] width 765 height 378
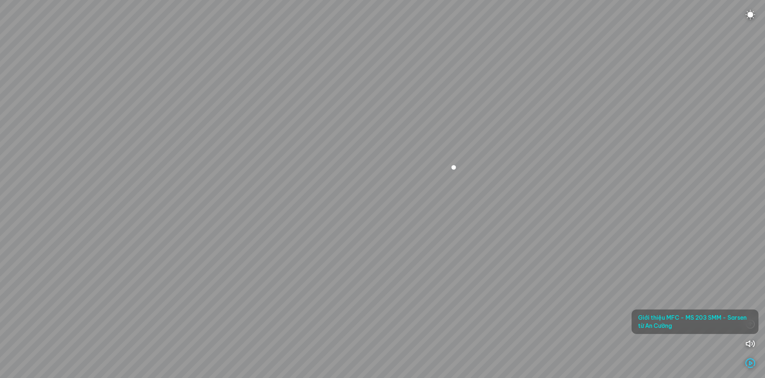
drag, startPoint x: 328, startPoint y: 259, endPoint x: 398, endPoint y: 250, distance: 71.2
click at [398, 250] on div at bounding box center [382, 189] width 765 height 378
drag, startPoint x: 384, startPoint y: 260, endPoint x: 463, endPoint y: 233, distance: 83.9
click at [453, 234] on div at bounding box center [382, 189] width 765 height 378
drag, startPoint x: 373, startPoint y: 256, endPoint x: 464, endPoint y: 240, distance: 92.1
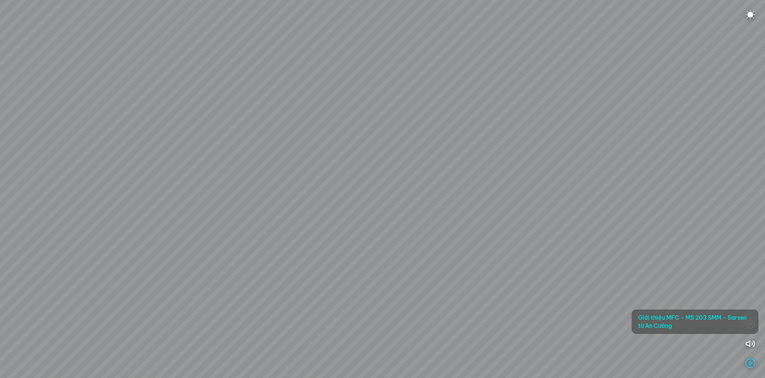
click at [460, 240] on div at bounding box center [382, 189] width 765 height 378
drag, startPoint x: 376, startPoint y: 251, endPoint x: 467, endPoint y: 239, distance: 91.7
click at [459, 240] on div at bounding box center [382, 189] width 765 height 378
drag, startPoint x: 401, startPoint y: 231, endPoint x: 444, endPoint y: 231, distance: 43.7
click at [442, 231] on div at bounding box center [382, 189] width 765 height 378
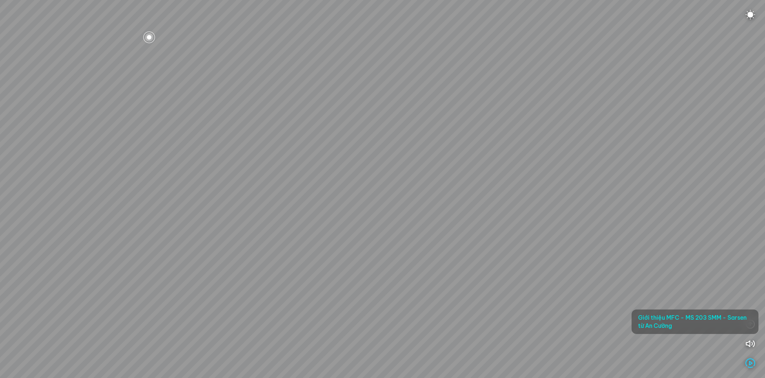
drag, startPoint x: 418, startPoint y: 234, endPoint x: 497, endPoint y: 237, distance: 79.6
click at [497, 237] on div at bounding box center [382, 189] width 765 height 378
drag, startPoint x: 469, startPoint y: 261, endPoint x: 423, endPoint y: 245, distance: 48.3
click at [427, 247] on div at bounding box center [382, 189] width 765 height 378
drag, startPoint x: 323, startPoint y: 234, endPoint x: 418, endPoint y: 282, distance: 105.9
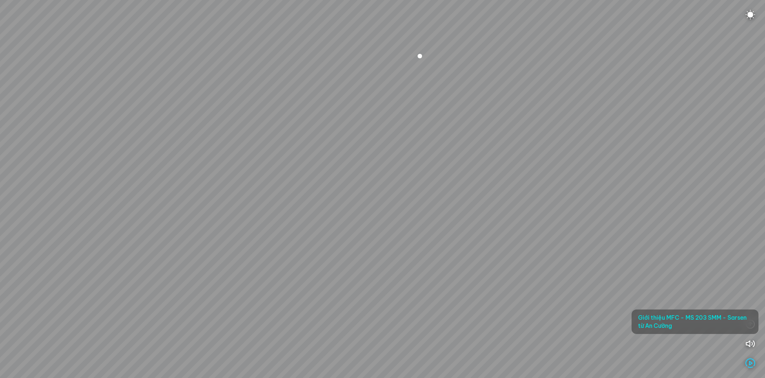
click at [418, 282] on div at bounding box center [382, 189] width 765 height 378
drag, startPoint x: 409, startPoint y: 230, endPoint x: 409, endPoint y: 266, distance: 35.9
click at [409, 265] on div at bounding box center [382, 189] width 765 height 378
drag, startPoint x: 409, startPoint y: 266, endPoint x: 422, endPoint y: 225, distance: 42.5
click at [421, 227] on div at bounding box center [382, 189] width 765 height 378
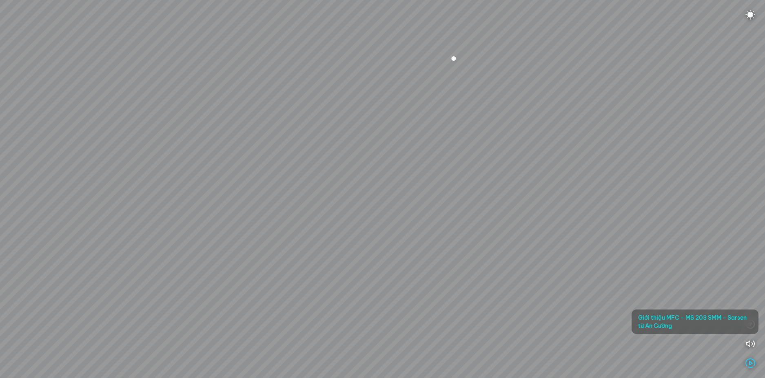
click at [403, 213] on div at bounding box center [382, 189] width 765 height 378
drag, startPoint x: 400, startPoint y: 270, endPoint x: 399, endPoint y: 290, distance: 20.0
click at [402, 247] on div at bounding box center [382, 189] width 765 height 378
